Goal: Complete application form: Complete application form

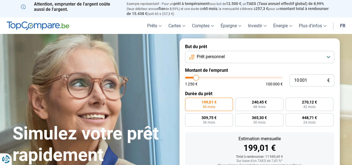
type input "9 500"
type input "9500"
type input "9 750"
type input "9750"
type input "10 000"
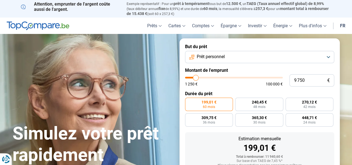
type input "10000"
type input "10 250"
type input "10250"
type input "11 250"
type input "11250"
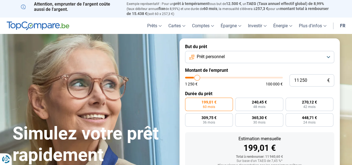
type input "12 500"
type input "12500"
type input "15 000"
type input "15000"
type input "18 000"
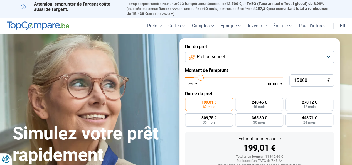
type input "18000"
type input "24 500"
type input "24500"
type input "28 000"
type input "28000"
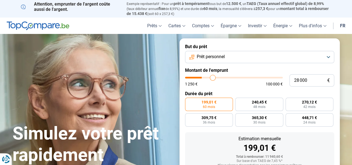
type input "30 500"
type input "30500"
type input "32 000"
type input "32000"
type input "32 750"
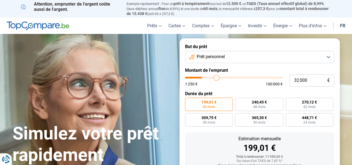
type input "32750"
type input "33 500"
type input "33500"
type input "33 750"
type input "33750"
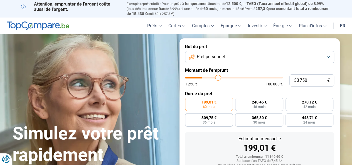
type input "34 500"
type input "34500"
type input "35 500"
type input "35500"
type input "36 000"
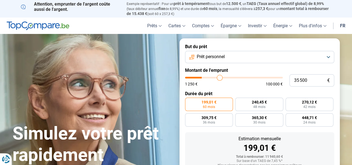
type input "36000"
type input "36 750"
type input "36750"
type input "37 500"
type input "37500"
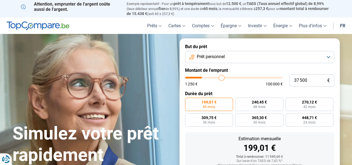
type input "38 250"
type input "38250"
type input "38 750"
type input "38750"
type input "39 500"
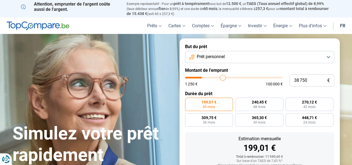
type input "39500"
type input "42 250"
type input "42250"
type input "43 000"
type input "43000"
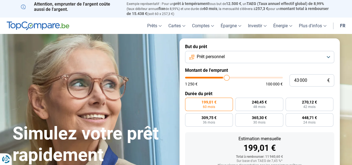
type input "43 750"
type input "43750"
type input "44 500"
type input "44500"
type input "44 750"
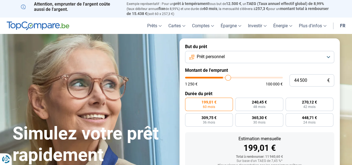
type input "44750"
type input "45 500"
type input "45500"
type input "45 750"
type input "45750"
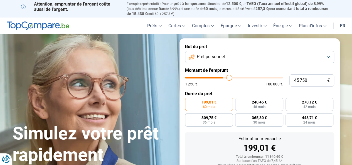
type input "46 250"
type input "46250"
type input "46 750"
type input "46750"
type input "47 250"
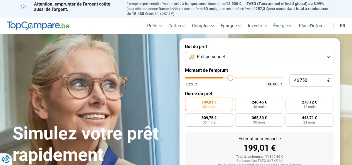
type input "47250"
type input "47 500"
type input "47500"
type input "47 750"
type input "47750"
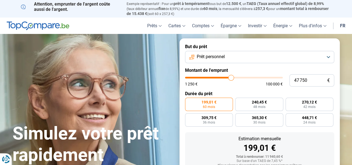
type input "48 000"
type input "48000"
type input "48 500"
type input "48500"
type input "48 750"
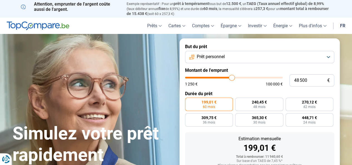
type input "48750"
type input "49 250"
type input "49250"
type input "49 500"
type input "49500"
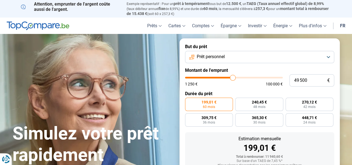
type input "49 750"
type input "49750"
type input "50 000"
type input "50000"
type input "50 750"
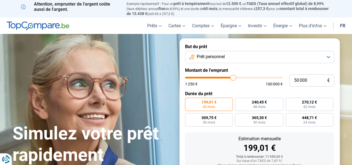
type input "50750"
type input "51 250"
type input "51250"
type input "51 500"
type input "51500"
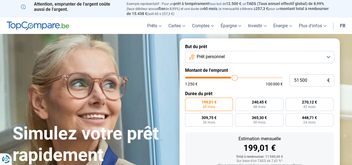
type input "51 750"
type input "51750"
type input "52 000"
type input "52000"
type input "52 750"
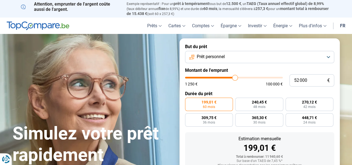
type input "52750"
type input "53 000"
type input "53000"
type input "53 500"
type input "53500"
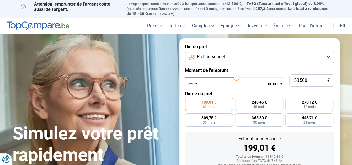
type input "53 750"
type input "53750"
type input "54 250"
type input "54250"
type input "54 500"
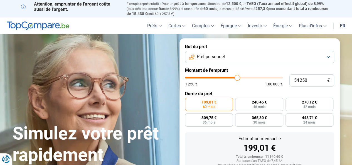
type input "54500"
type input "54 750"
type input "54750"
type input "55 000"
type input "55000"
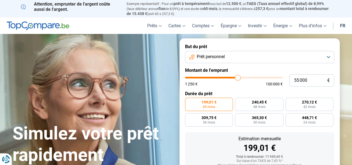
type input "55 250"
type input "55250"
type input "55 500"
type input "55500"
type input "55 750"
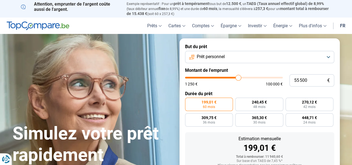
type input "55750"
type input "56 000"
type input "56000"
type input "56 500"
type input "56500"
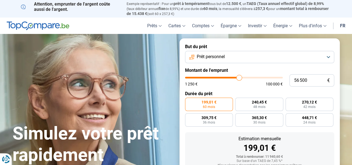
type input "56 750"
type input "56750"
type input "57 250"
type input "57250"
type input "57 500"
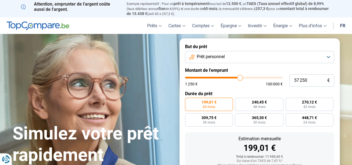
type input "57500"
type input "57 750"
type input "57750"
type input "58 000"
type input "58000"
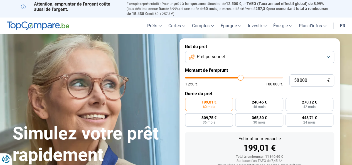
type input "58 500"
type input "58500"
type input "58 750"
type input "58750"
type input "59 000"
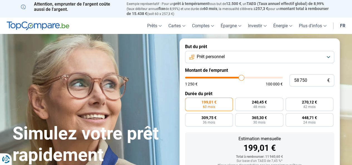
type input "59000"
type input "59 250"
type input "59250"
type input "59 500"
type input "59500"
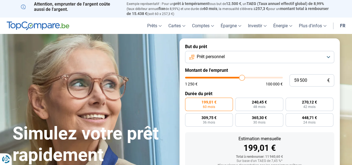
type input "59 750"
type input "59750"
type input "60 250"
type input "60250"
type input "60 500"
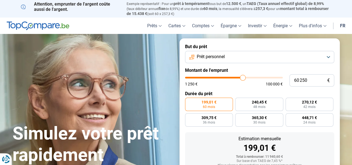
type input "60500"
type input "60 750"
type input "60750"
type input "61 250"
type input "61250"
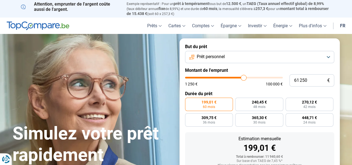
type input "61 500"
type input "61500"
type input "61 750"
type input "61750"
type input "62 000"
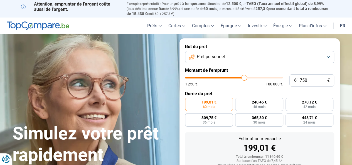
type input "62000"
type input "62 250"
type input "62250"
type input "62 500"
type input "62500"
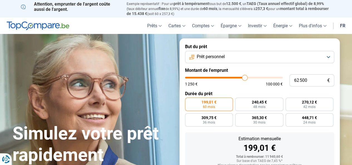
type input "62 750"
type input "62750"
type input "63 000"
type input "63000"
type input "63 250"
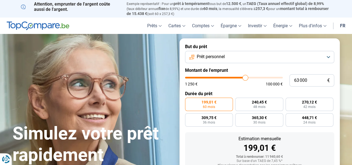
type input "63250"
type input "63 750"
type input "63750"
type input "64 000"
type input "64000"
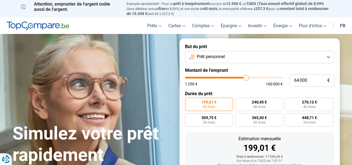
type input "64 250"
type input "64250"
type input "64 500"
type input "64500"
type input "64 750"
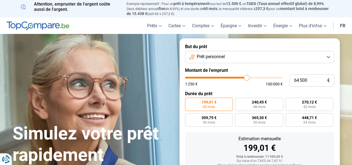
type input "64750"
type input "65 000"
type input "65000"
type input "65 500"
type input "65500"
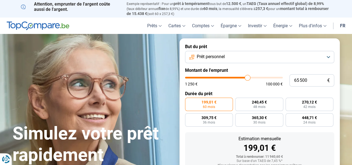
type input "66 000"
type input "66000"
type input "66 250"
type input "66250"
type input "66 500"
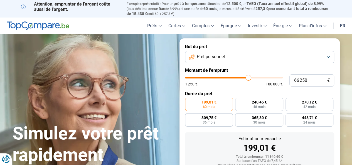
type input "66500"
type input "66 750"
type input "66750"
type input "67 000"
type input "67000"
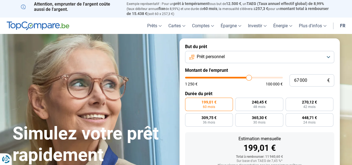
type input "67 250"
type input "67250"
type input "67 500"
type input "67500"
type input "67 750"
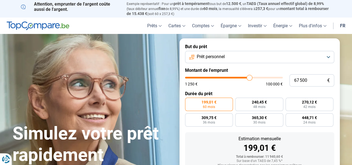
type input "67750"
type input "68 000"
type input "68000"
type input "68 250"
type input "68250"
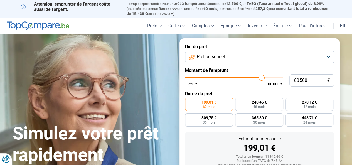
drag, startPoint x: 196, startPoint y: 79, endPoint x: 261, endPoint y: 80, distance: 65.7
click at [261, 78] on input "range" at bounding box center [234, 78] width 98 height 2
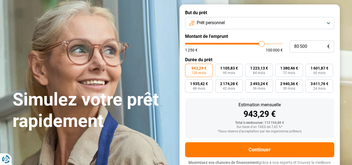
scroll to position [40, 0]
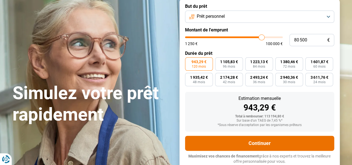
click at [271, 142] on button "Continuer" at bounding box center [259, 143] width 149 height 15
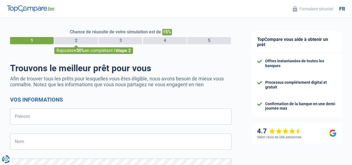
select select "32"
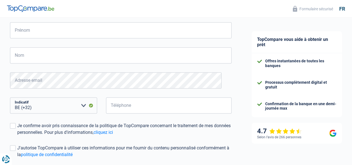
scroll to position [56, 0]
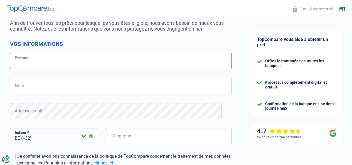
click at [46, 63] on input "Prénom" at bounding box center [120, 61] width 221 height 16
type input "[PERSON_NAME]"
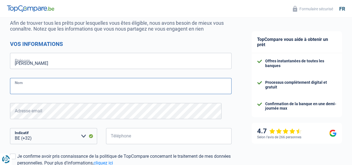
type input "Messari"
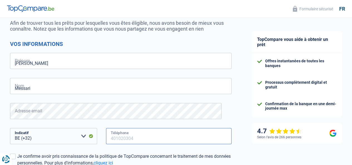
type input "484801926"
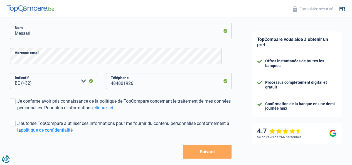
scroll to position [111, 0]
click at [16, 101] on span at bounding box center [13, 101] width 6 height 6
click at [17, 111] on input "Je confirme avoir pris connaissance de la politique de TopCompare concernant le…" at bounding box center [17, 111] width 0 height 0
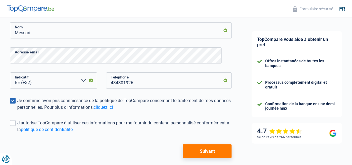
click at [16, 122] on span at bounding box center [13, 123] width 6 height 6
click at [17, 133] on input "J'autorise TopCompare à utiliser ces informations pour me fournir du contenu pe…" at bounding box center [17, 133] width 0 height 0
click at [200, 151] on button "Suivant" at bounding box center [207, 151] width 49 height 14
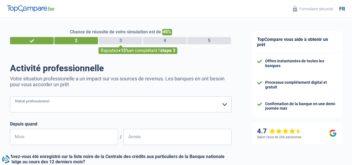
click at [88, 108] on select "Ouvrier Employé privé Employé public Invalide Indépendant Pensionné Chômeur Mut…" at bounding box center [120, 104] width 221 height 16
select select "publicEmployee"
click at [15, 97] on select "Ouvrier Employé privé Employé public Invalide Indépendant Pensionné Chômeur Mut…" at bounding box center [120, 104] width 221 height 16
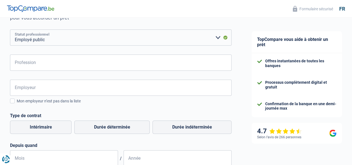
scroll to position [56, 0]
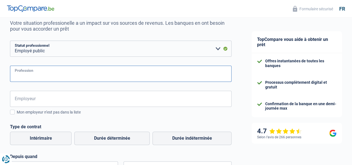
click at [93, 77] on input "Profession" at bounding box center [120, 74] width 221 height 16
type input "Jardinier"
click at [49, 101] on input "Employeur" at bounding box center [120, 99] width 221 height 16
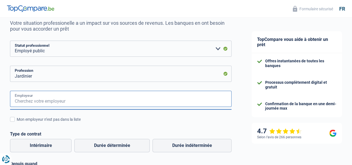
click at [52, 100] on input "Employeur" at bounding box center [120, 99] width 221 height 16
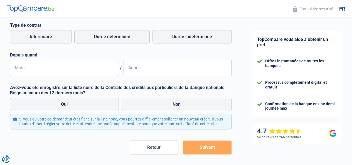
scroll to position [167, 0]
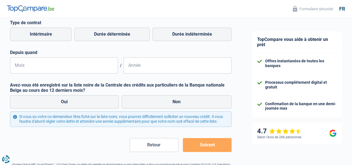
type input "Villes de [GEOGRAPHIC_DATA]"
drag, startPoint x: 183, startPoint y: 34, endPoint x: 185, endPoint y: 54, distance: 20.4
click at [183, 34] on label "Durée indéterminée" at bounding box center [191, 34] width 79 height 13
click at [183, 34] on input "Durée indéterminée" at bounding box center [191, 34] width 79 height 13
radio input "true"
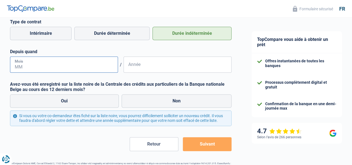
click at [50, 69] on input "Mois" at bounding box center [64, 64] width 108 height 16
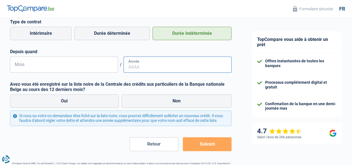
type input "12"
click at [155, 68] on input "Année" at bounding box center [178, 64] width 108 height 16
type input "2001"
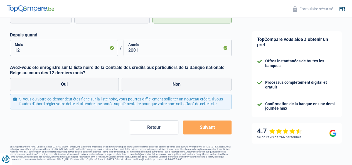
scroll to position [189, 0]
click at [161, 80] on label "Non" at bounding box center [177, 84] width 110 height 13
click at [161, 80] on input "Non" at bounding box center [177, 84] width 110 height 13
radio input "true"
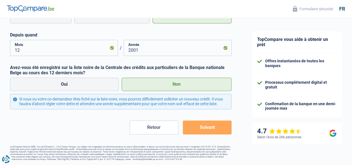
click at [202, 127] on button "Suivant" at bounding box center [207, 127] width 49 height 14
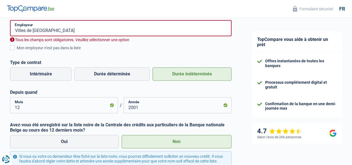
scroll to position [126, 0]
click at [15, 50] on span at bounding box center [12, 48] width 5 height 5
click at [17, 51] on input "Mon employeur n’est pas dans la liste" at bounding box center [17, 51] width 0 height 0
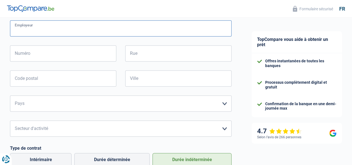
click at [35, 28] on input "Employeur" at bounding box center [120, 28] width 221 height 16
type input "Villes deBruxelles"
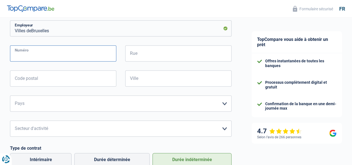
click at [57, 54] on input "Numéro" at bounding box center [63, 53] width 106 height 16
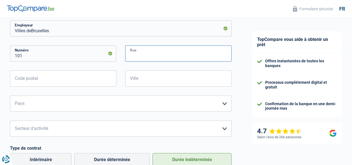
click at [153, 55] on input "Rue" at bounding box center [178, 53] width 106 height 16
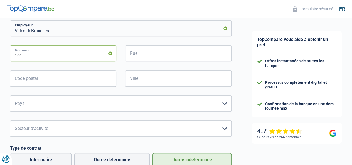
click at [53, 52] on input "101" at bounding box center [63, 53] width 106 height 16
type input "1"
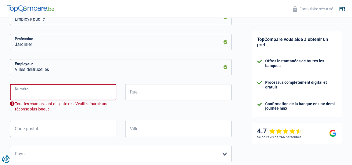
scroll to position [64, 0]
